Goal: Obtain resource: Obtain resource

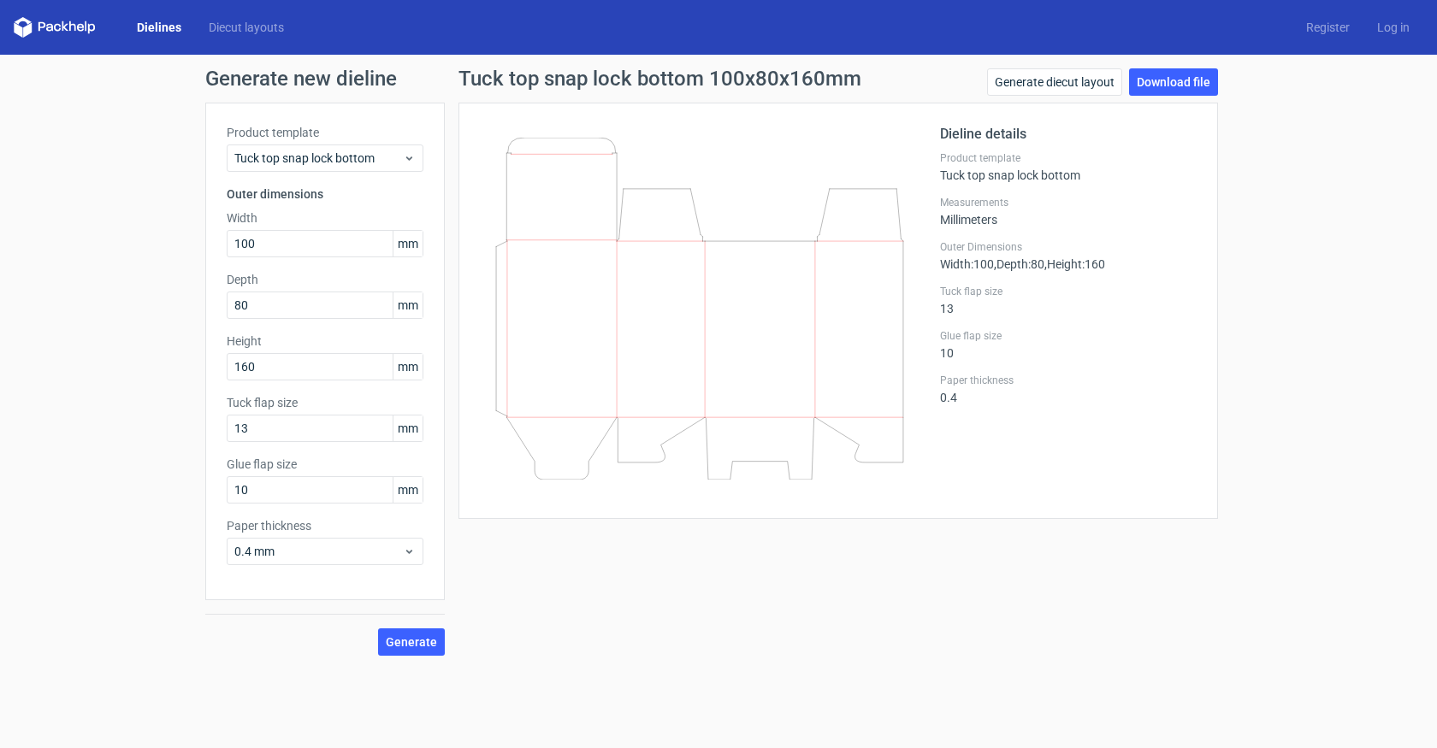
click at [975, 133] on h2 "Dieline details" at bounding box center [1068, 134] width 257 height 21
click at [989, 177] on div "Product template Tuck top snap lock bottom" at bounding box center [1068, 166] width 257 height 31
click at [988, 177] on div "Product template Tuck top snap lock bottom" at bounding box center [1068, 166] width 257 height 31
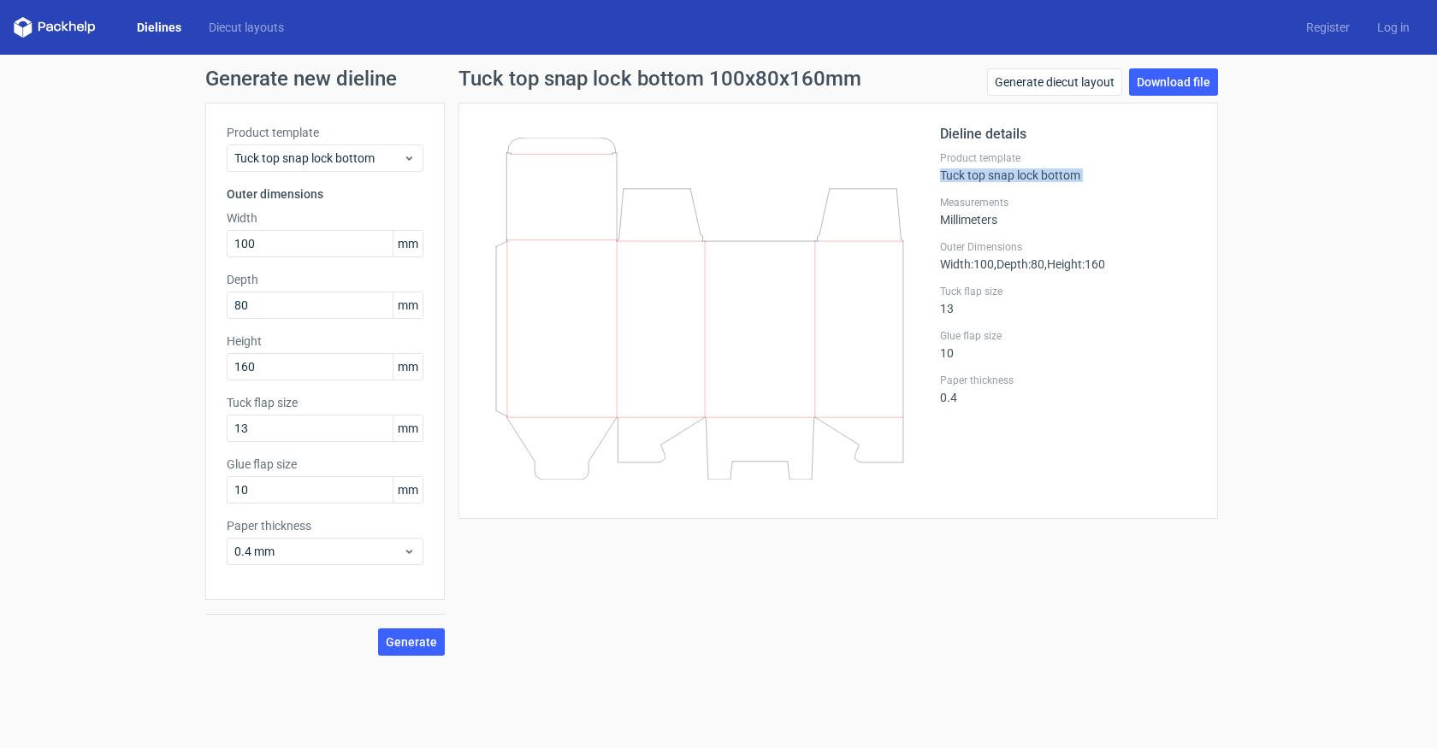
drag, startPoint x: 988, startPoint y: 177, endPoint x: 1024, endPoint y: 175, distance: 36.0
click at [988, 177] on div "Product template Tuck top snap lock bottom" at bounding box center [1068, 166] width 257 height 31
click at [1019, 266] on span ", Depth : 80" at bounding box center [1019, 264] width 50 height 14
